Goal: Information Seeking & Learning: Learn about a topic

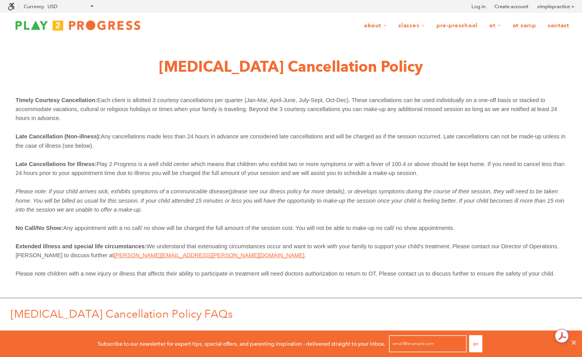
scroll to position [0, 0]
drag, startPoint x: 144, startPoint y: 68, endPoint x: 496, endPoint y: 286, distance: 413.5
click at [496, 286] on div "Occupational Therapy Cancellation Policy Timely Courtesy Cancellation: Each cli…" at bounding box center [291, 332] width 582 height 589
copy div "Occupational Therapy Cancellation Policy Timely Courtesy Cancellation: Each cli…"
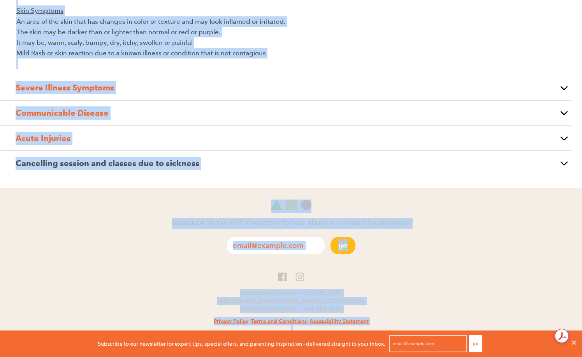
scroll to position [598, 0]
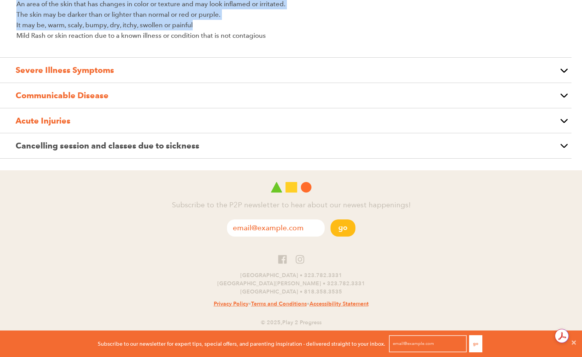
drag, startPoint x: 203, startPoint y: 67, endPoint x: 333, endPoint y: 26, distance: 136.2
click at [566, 71] on button "button" at bounding box center [564, 70] width 16 height 25
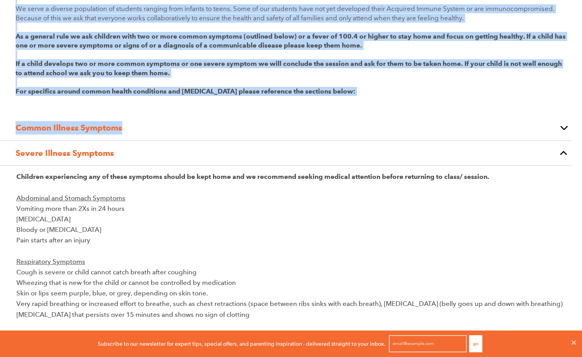
scroll to position [0, 0]
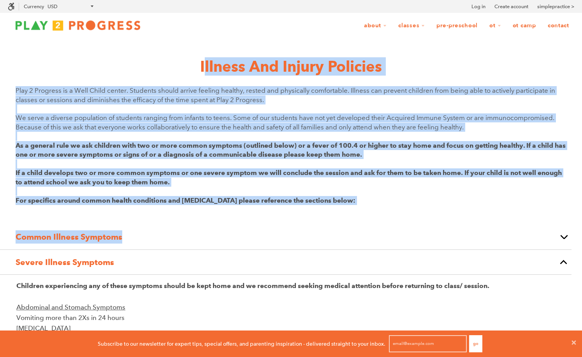
click at [369, 211] on div "Play 2 Progress is a Well Child center. Students should arrive feeling healthy,…" at bounding box center [291, 153] width 551 height 134
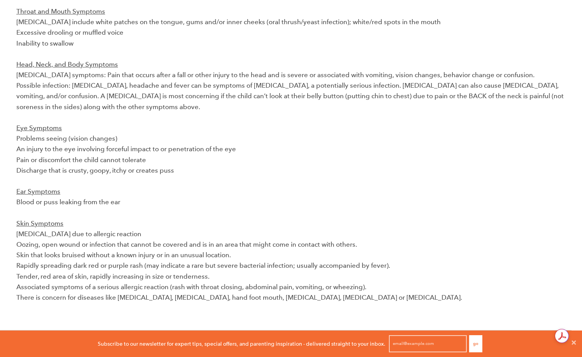
scroll to position [683, 0]
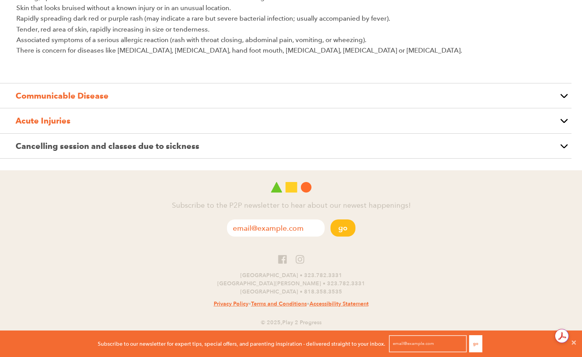
click at [561, 149] on button "button" at bounding box center [564, 146] width 16 height 25
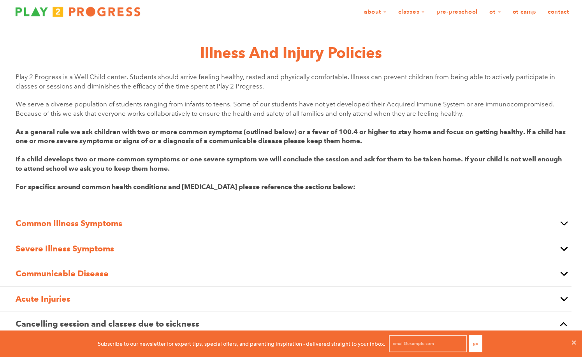
scroll to position [0, 0]
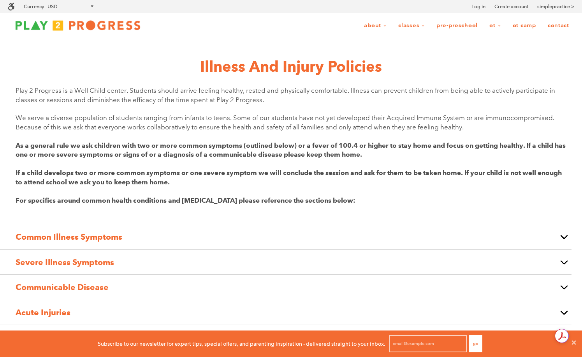
click at [556, 240] on button "button" at bounding box center [564, 236] width 16 height 25
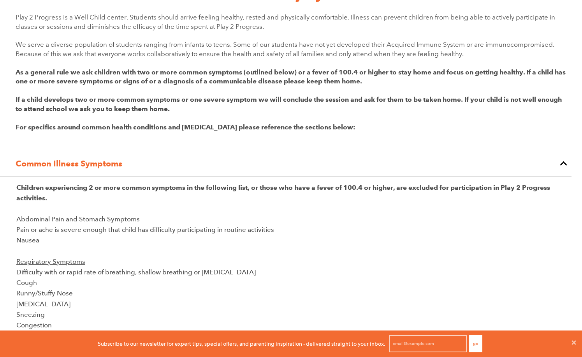
scroll to position [68, 0]
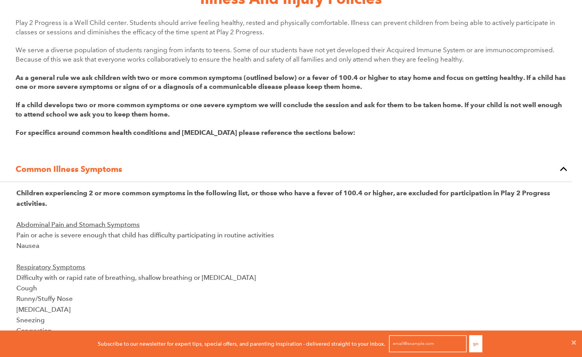
click at [14, 23] on div "Illness and Injury Policies Play 2 Progress is a Well Child center. Students sh…" at bounding box center [291, 333] width 582 height 727
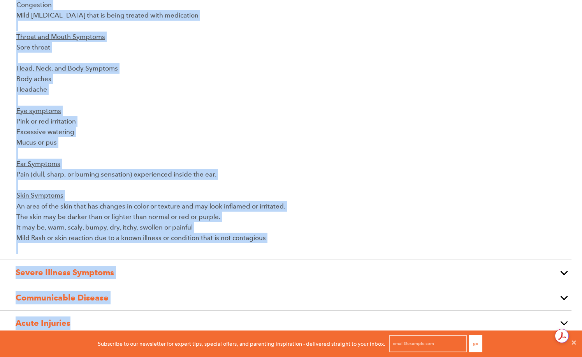
scroll to position [402, 0]
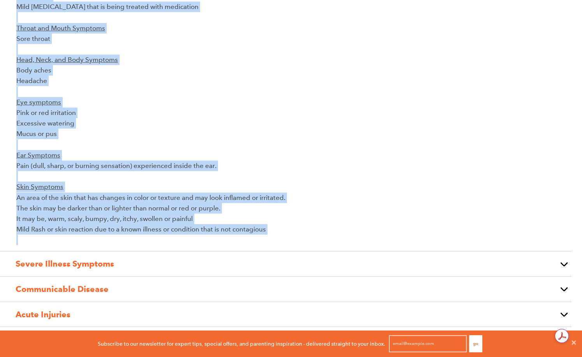
drag, startPoint x: 184, startPoint y: 5, endPoint x: 332, endPoint y: 240, distance: 277.1
click at [332, 240] on div "Illness and Injury Policies Play 2 Progress is a Well Child center. Students sh…" at bounding box center [291, -1] width 582 height 727
copy div "Illness and Injury Policies Play 2 Progress is a Well Child center. Students sh…"
click at [559, 268] on button "button" at bounding box center [564, 263] width 16 height 25
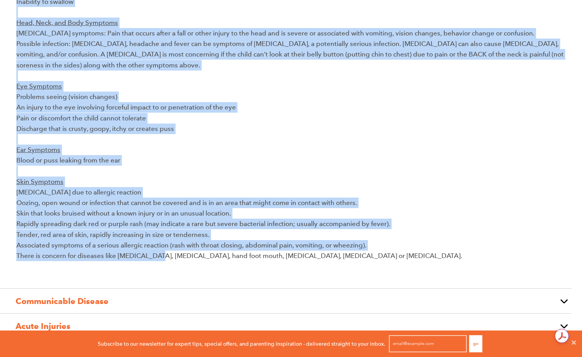
scroll to position [486, 0]
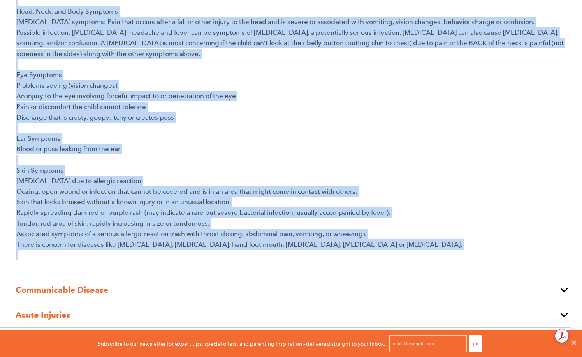
drag, startPoint x: 12, startPoint y: 148, endPoint x: 195, endPoint y: 260, distance: 215.2
click at [195, 260] on div "Severe Illness Symptoms Children experiencing any of these symptoms should be k…" at bounding box center [286, 21] width 572 height 514
copy div "Severe Illness Symptoms Children experiencing any of these symptoms should be k…"
click at [558, 288] on button "button" at bounding box center [564, 289] width 16 height 25
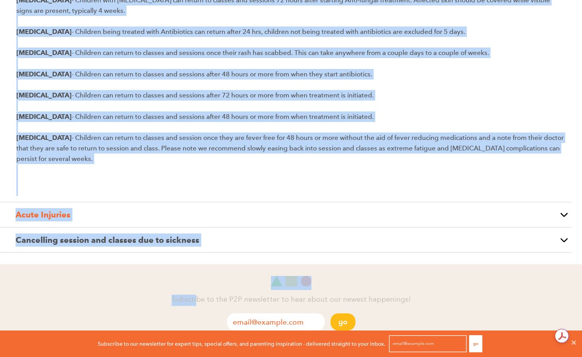
scroll to position [484, 0]
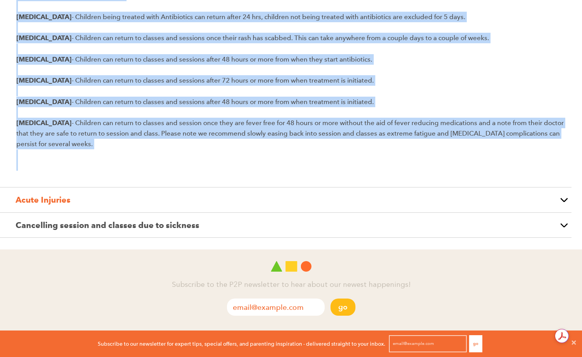
drag, startPoint x: 10, startPoint y: 151, endPoint x: 233, endPoint y: 169, distance: 223.5
copy div "Communicable Disease Please follow the policies outlined below for specific med…"
click at [559, 202] on button "button" at bounding box center [564, 199] width 16 height 25
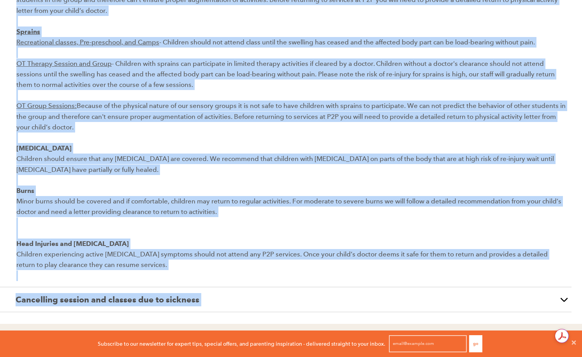
scroll to position [594, 0]
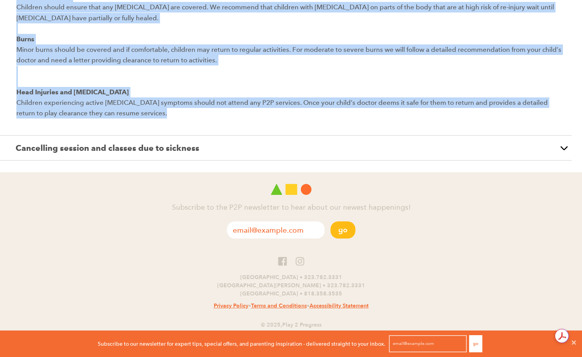
drag, startPoint x: 10, startPoint y: 208, endPoint x: 153, endPoint y: 123, distance: 167.3
copy div "Acute Injuries Breaks Recreational classes, Pre-preschool and Camps - Because o…"
click at [559, 151] on button "button" at bounding box center [564, 148] width 16 height 25
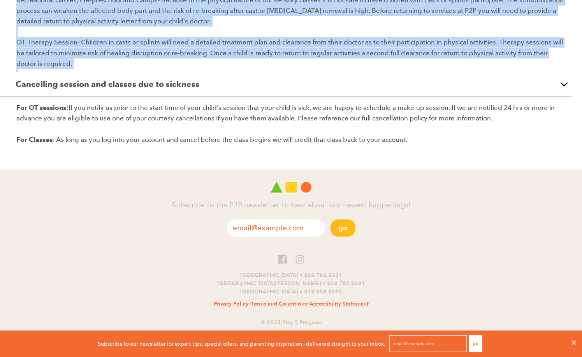
scroll to position [188, 0]
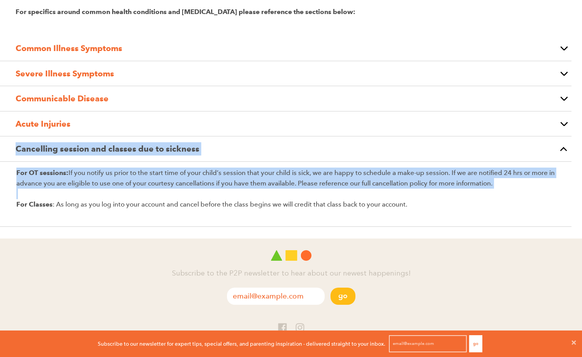
drag, startPoint x: 9, startPoint y: 148, endPoint x: 493, endPoint y: 195, distance: 487.1
click at [493, 195] on div "Cancelling session and classes due to sickness For OT sessions: If you notify u…" at bounding box center [286, 181] width 572 height 90
copy div "Cancelling session and classes due to sickness For OT sessions: If you notify u…"
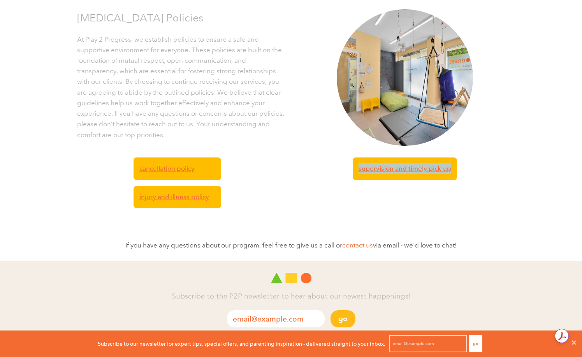
scroll to position [0, 0]
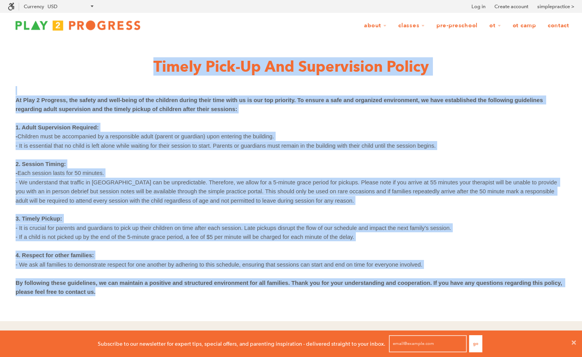
drag, startPoint x: 122, startPoint y: 161, endPoint x: 120, endPoint y: 68, distance: 93.5
click at [120, 68] on div "Timely Pick-up and Supervision Policy At Play 2 Progress, the safety and well-b…" at bounding box center [291, 179] width 582 height 282
copy div "Timely Pick-up and Supervision Policy At Play 2 Progress, the safety and well-b…"
